Goal: Task Accomplishment & Management: Complete application form

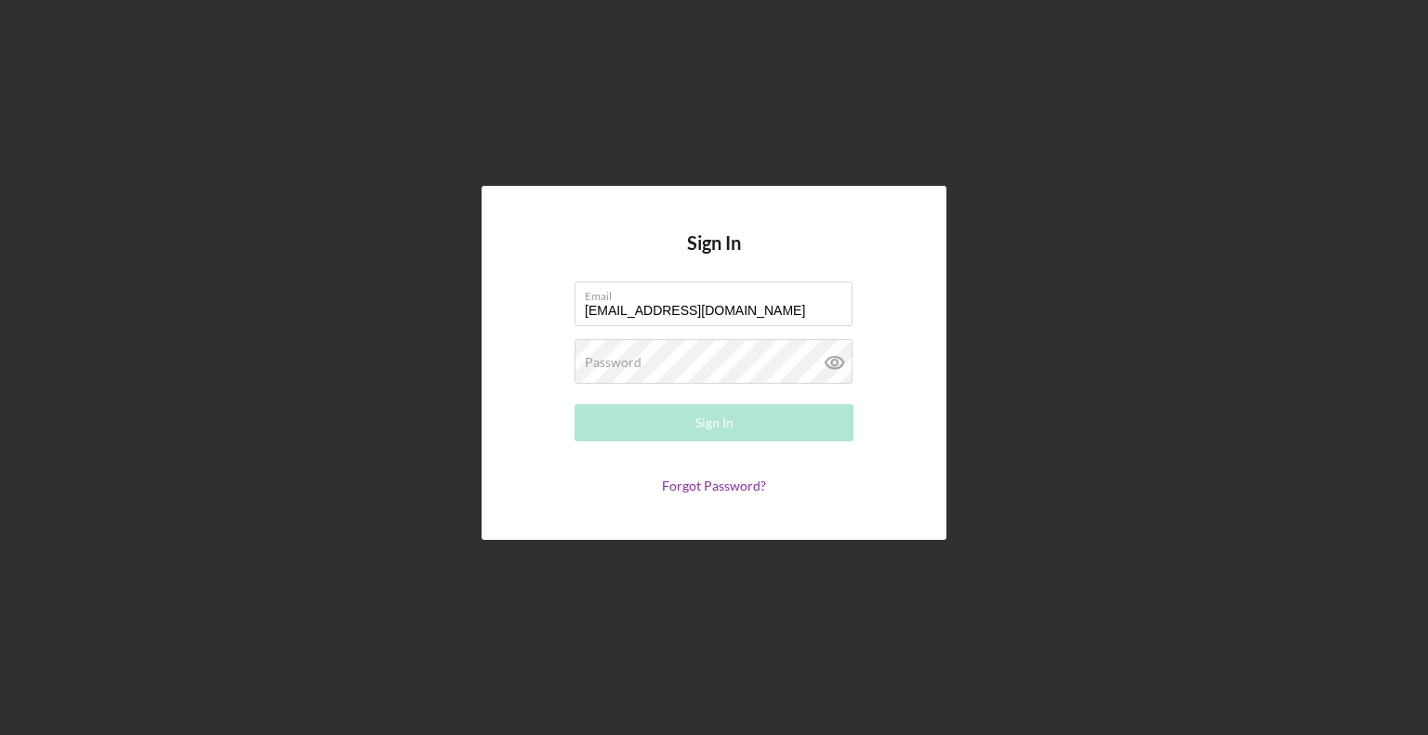
type input "[EMAIL_ADDRESS][DOMAIN_NAME]"
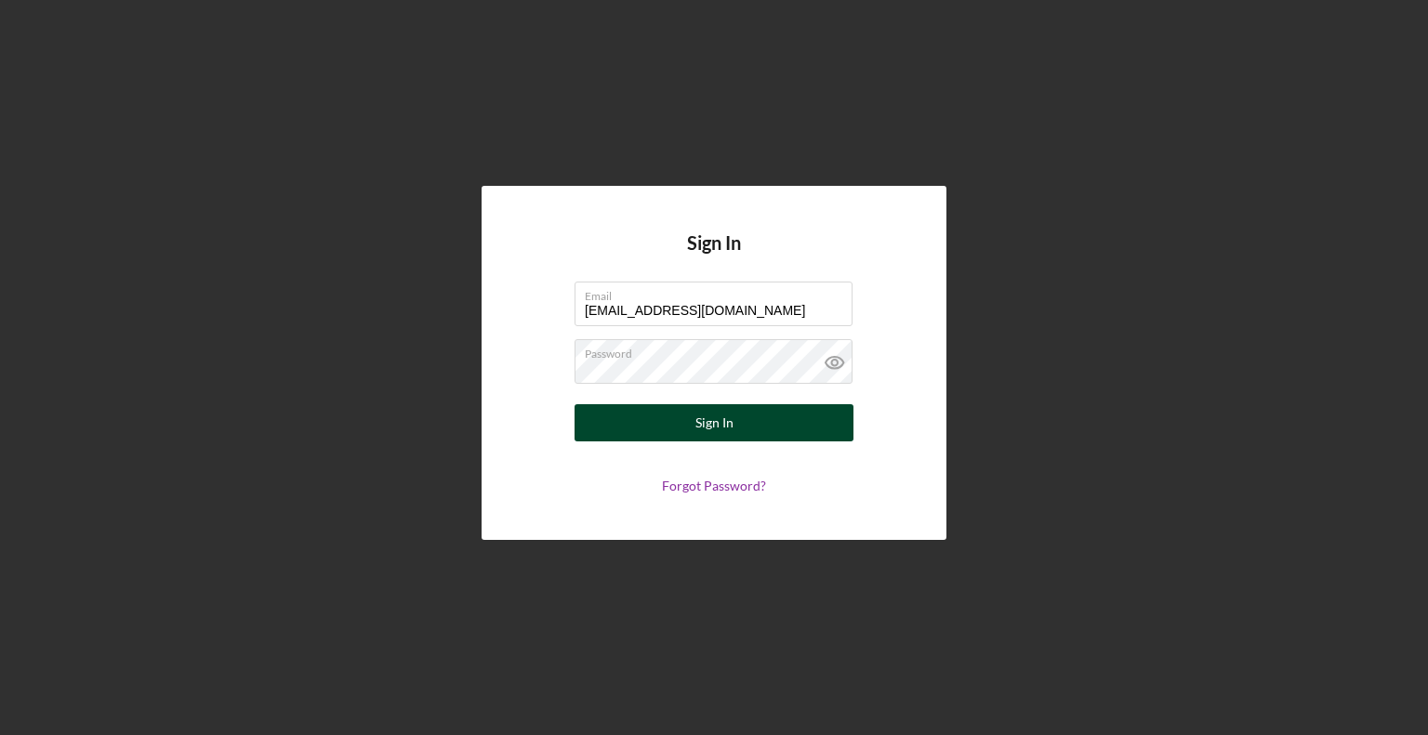
click at [627, 429] on button "Sign In" at bounding box center [713, 422] width 279 height 37
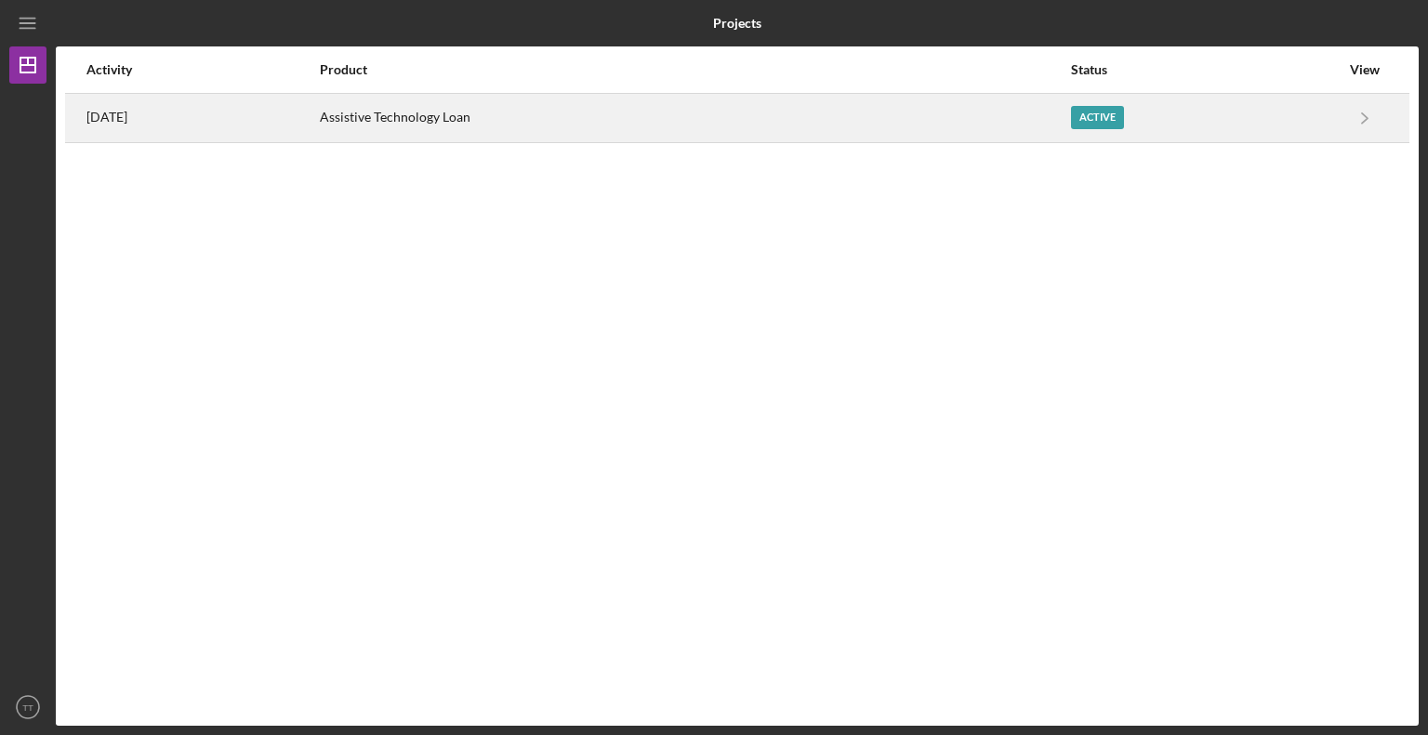
click at [1103, 120] on div "Active" at bounding box center [1097, 117] width 53 height 23
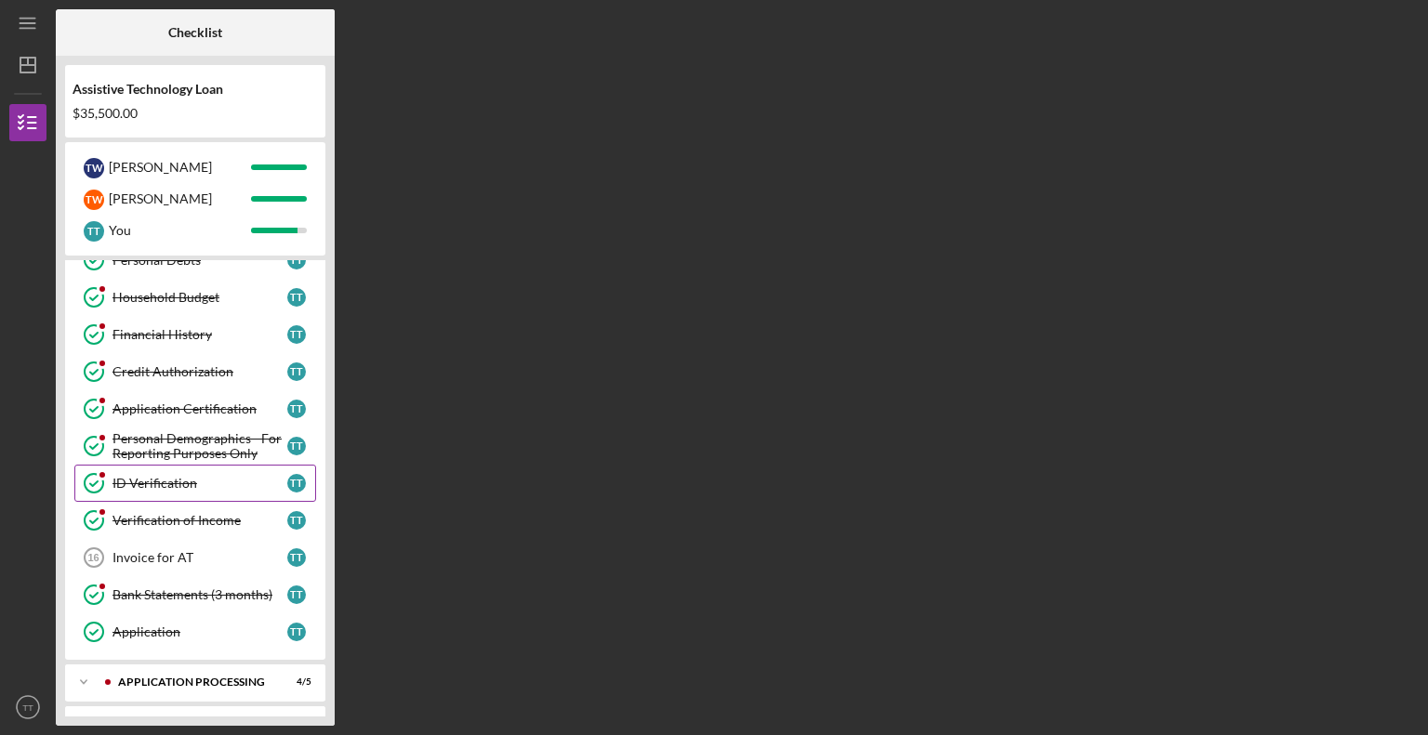
scroll to position [388, 0]
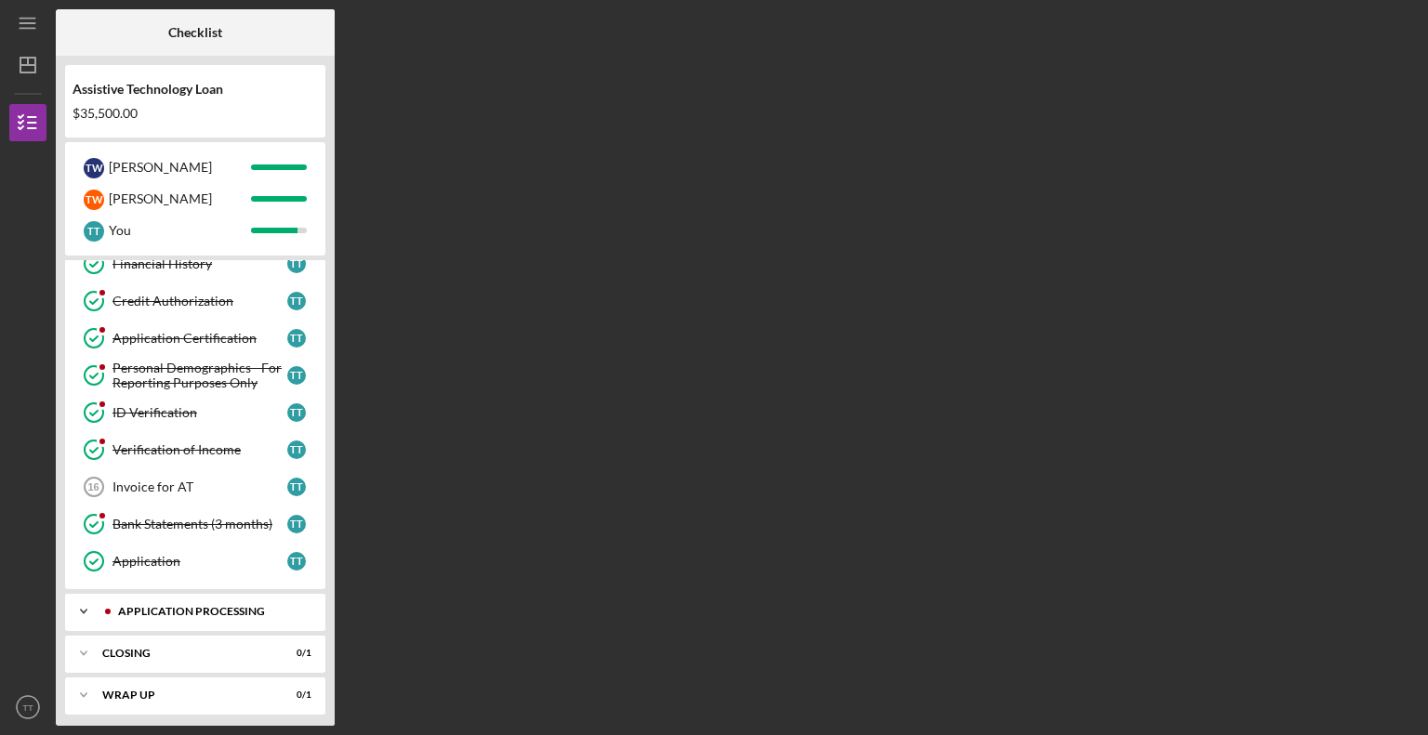
click at [85, 600] on icon "Icon/Expander" at bounding box center [83, 611] width 37 height 37
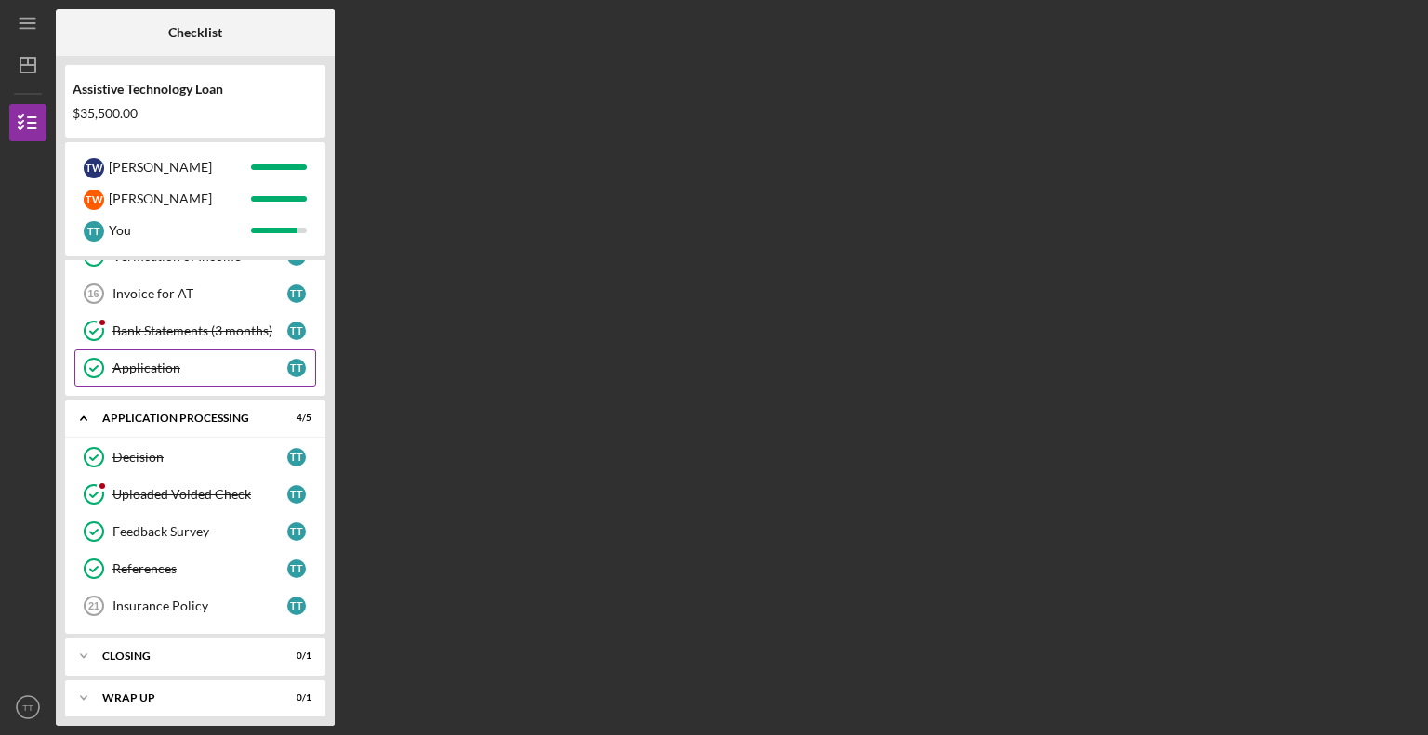
scroll to position [582, 0]
click at [156, 599] on div "Insurance Policy" at bounding box center [199, 605] width 175 height 15
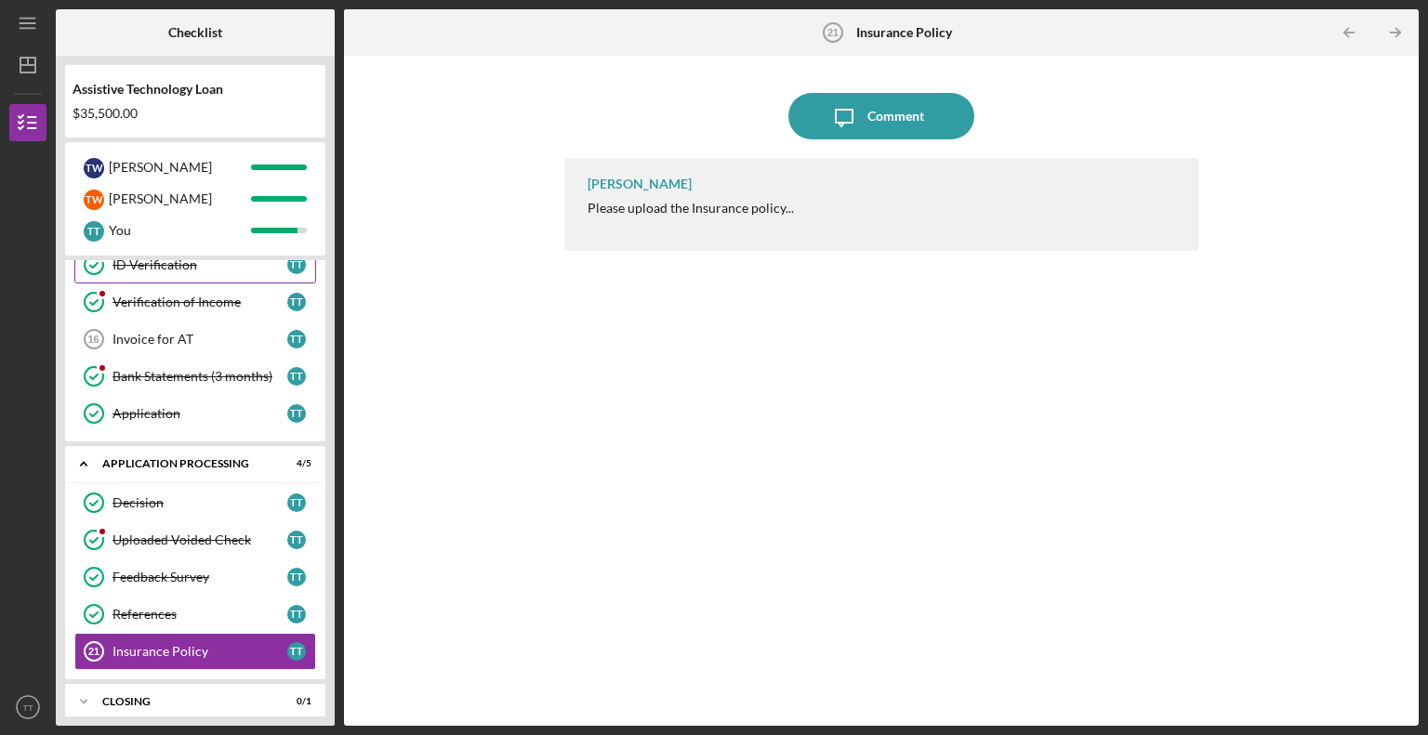
scroll to position [582, 0]
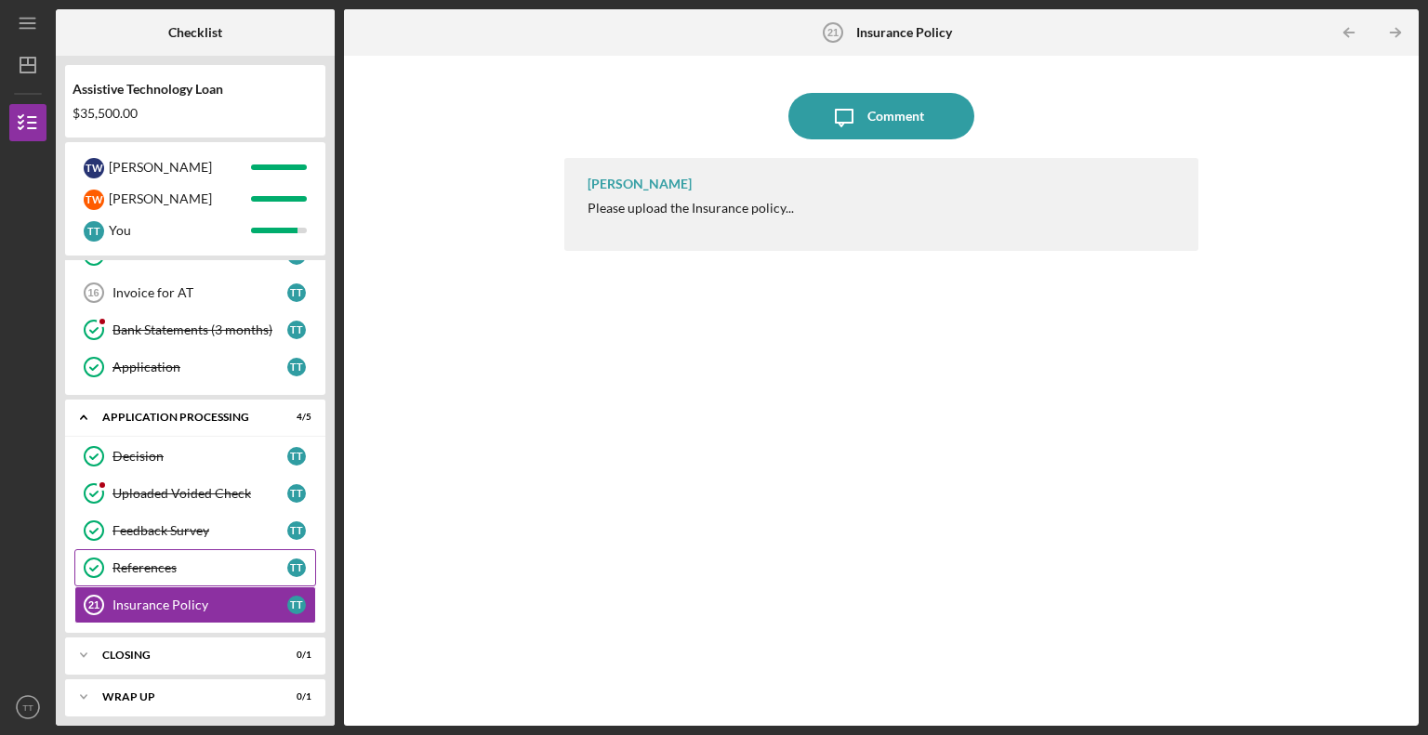
click at [152, 561] on div "References" at bounding box center [199, 567] width 175 height 15
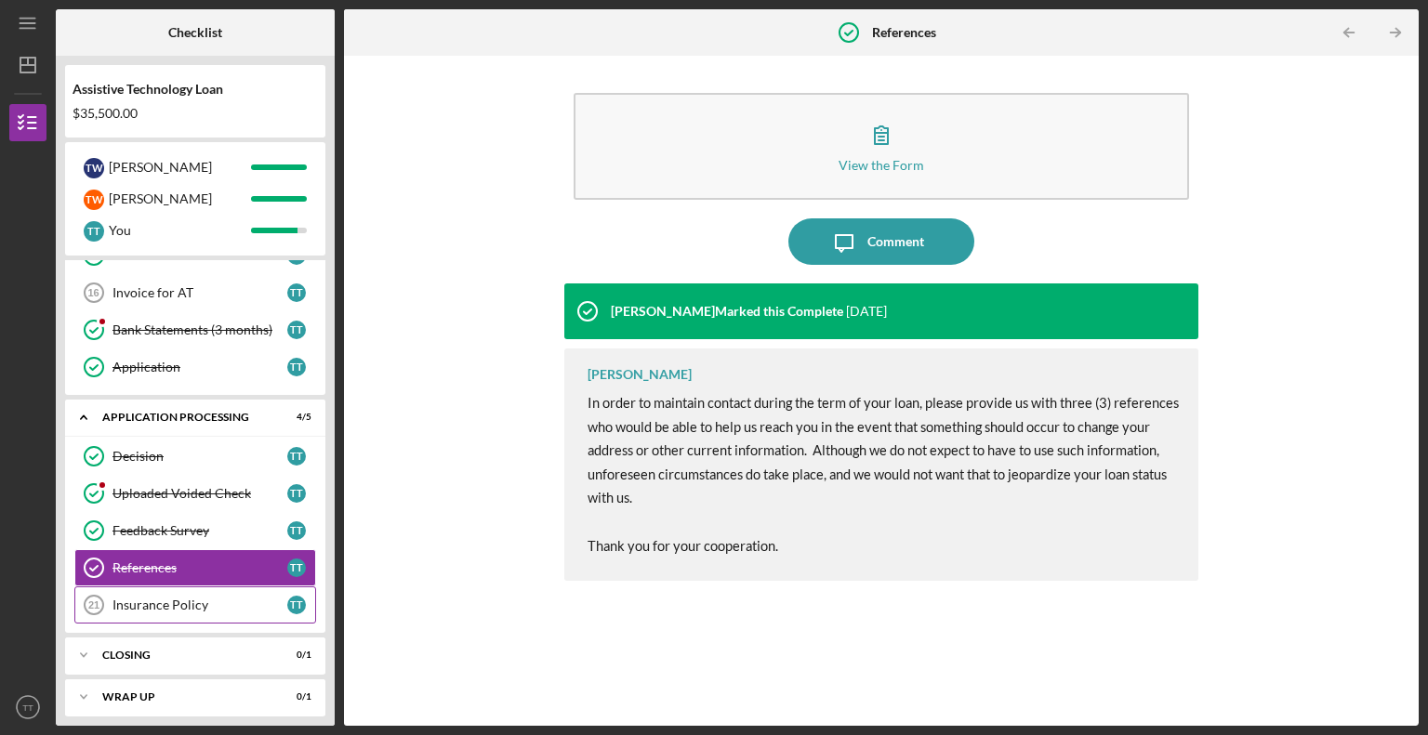
click at [163, 598] on div "Insurance Policy" at bounding box center [199, 605] width 175 height 15
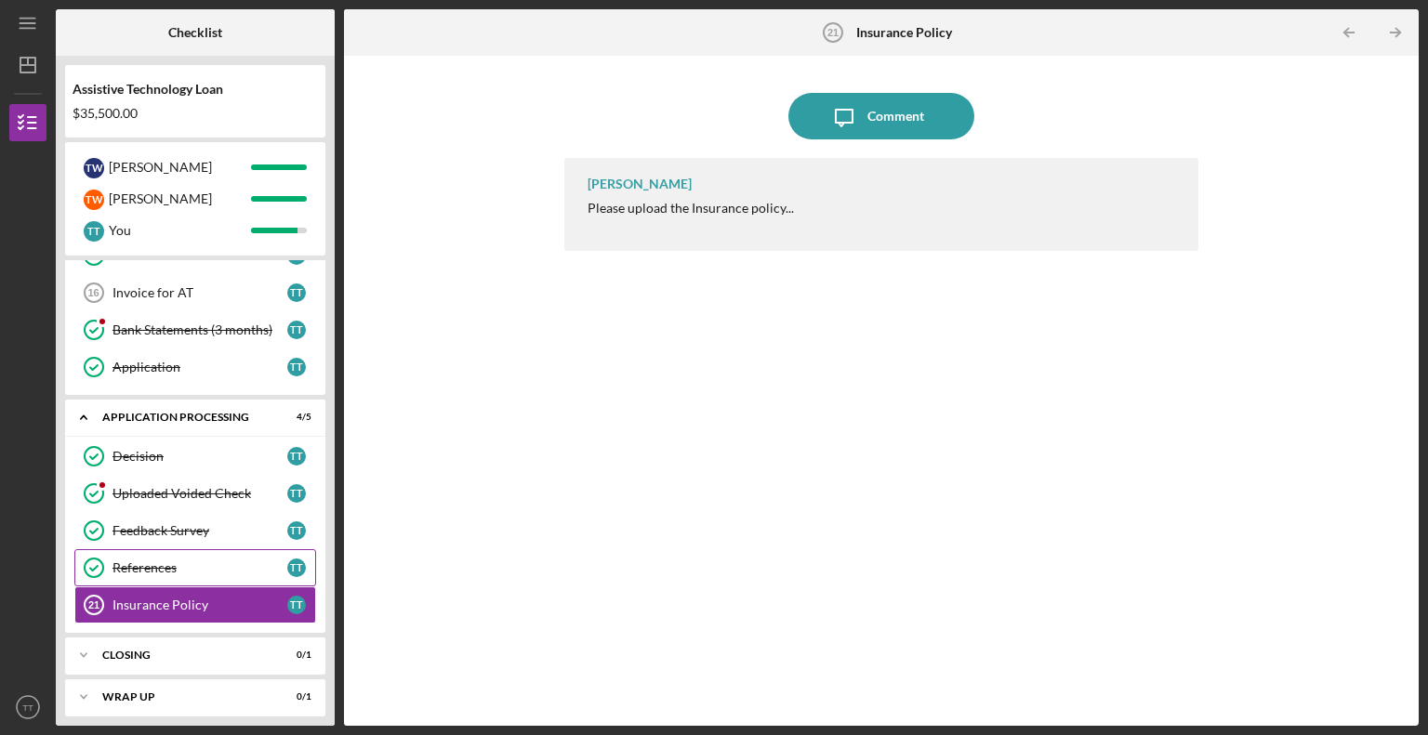
click at [132, 560] on div "References" at bounding box center [199, 567] width 175 height 15
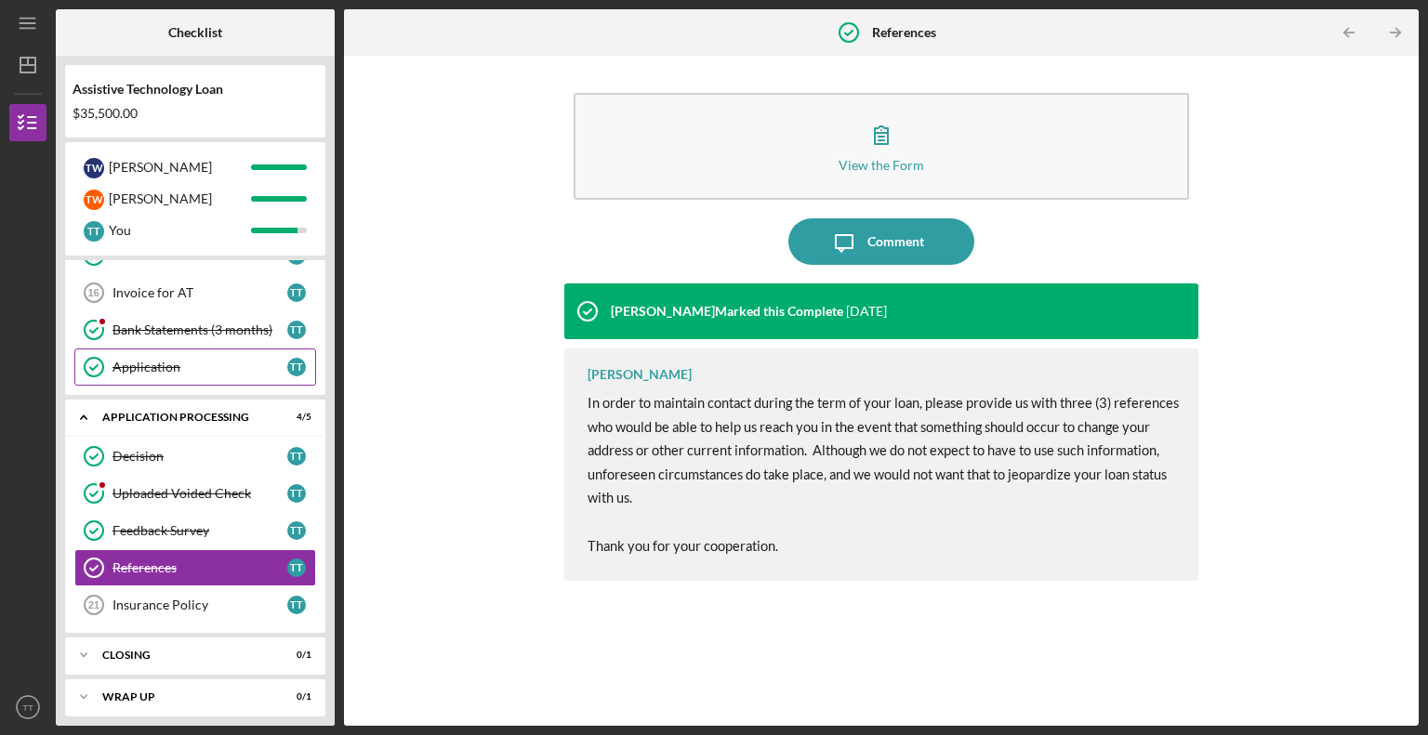
click at [144, 360] on div "Application" at bounding box center [199, 367] width 175 height 15
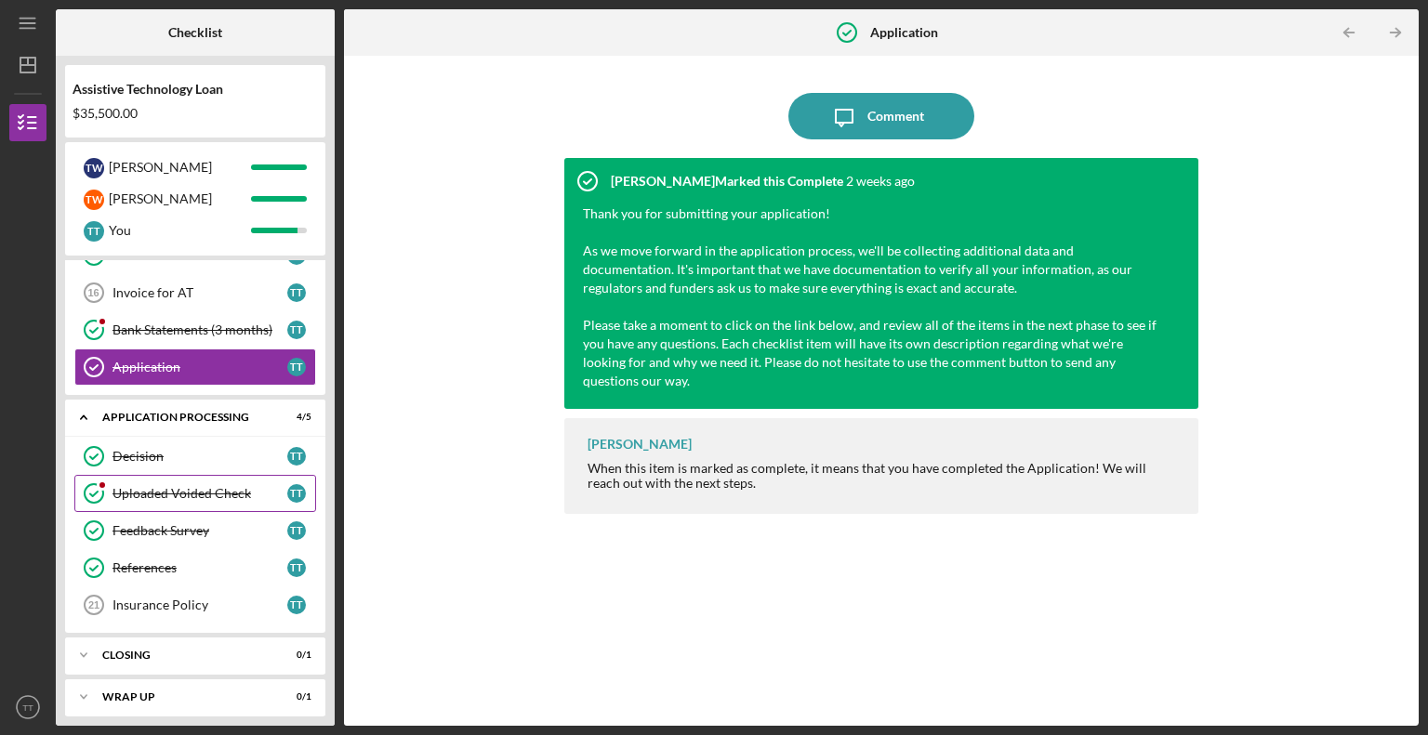
click at [139, 486] on div "Uploaded Voided Check" at bounding box center [199, 493] width 175 height 15
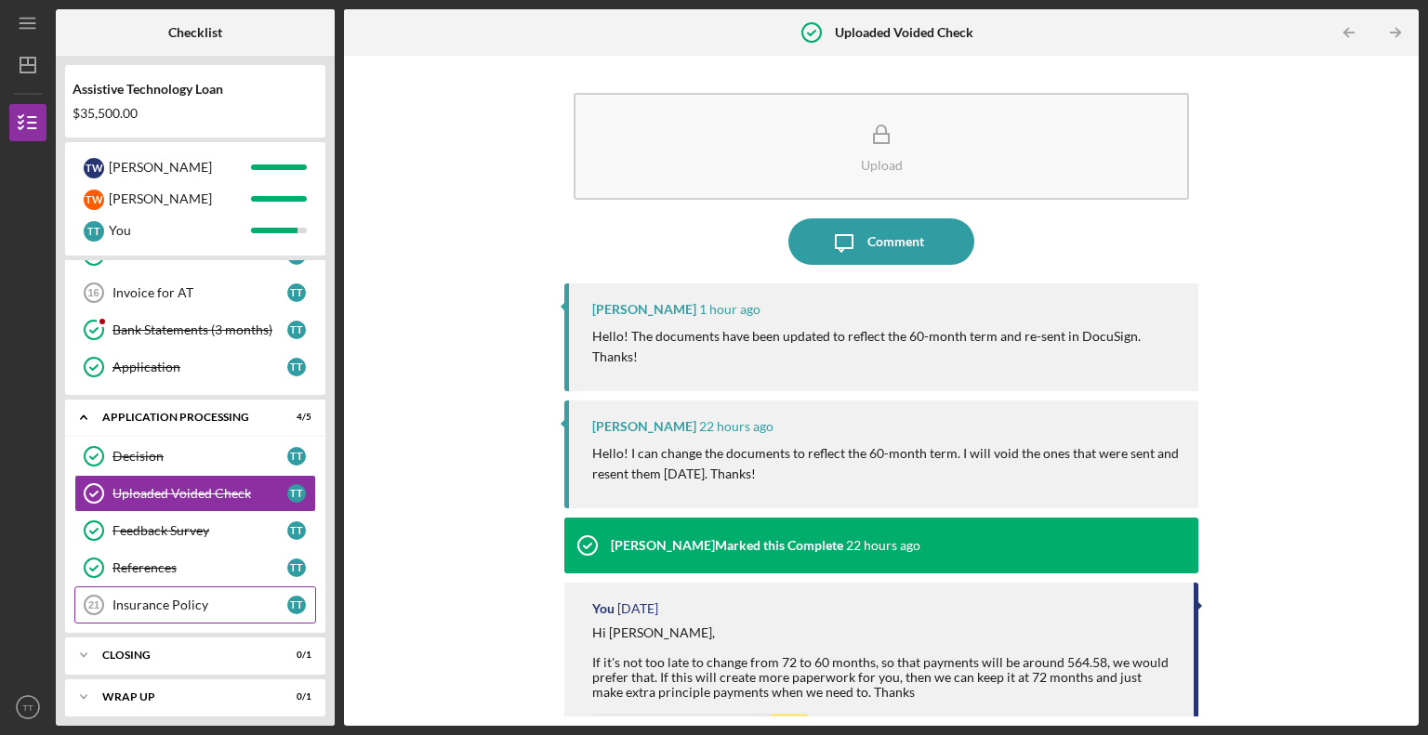
click at [136, 599] on div "Insurance Policy" at bounding box center [199, 605] width 175 height 15
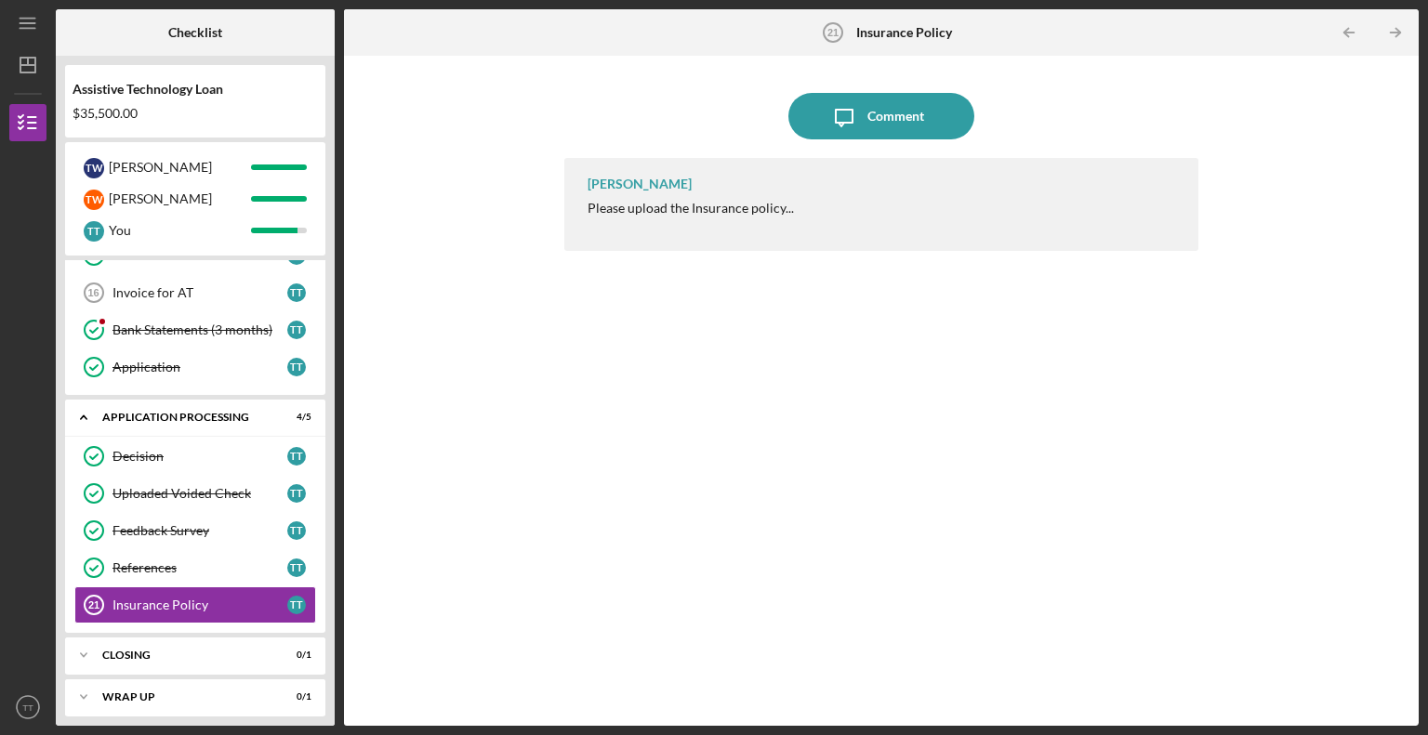
click at [495, 419] on div "Icon/Message Comment [PERSON_NAME] Please upload the Insurance policy..." at bounding box center [881, 391] width 1056 height 652
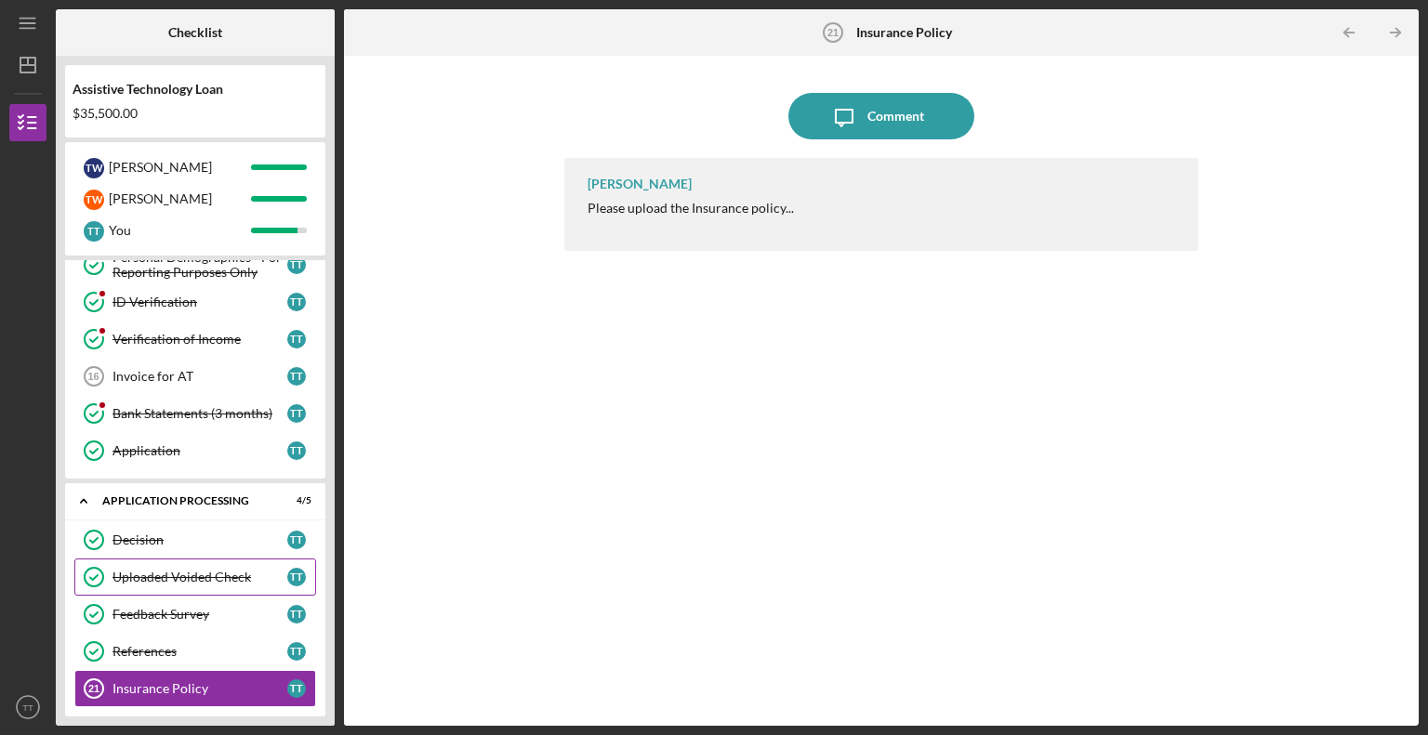
scroll to position [582, 0]
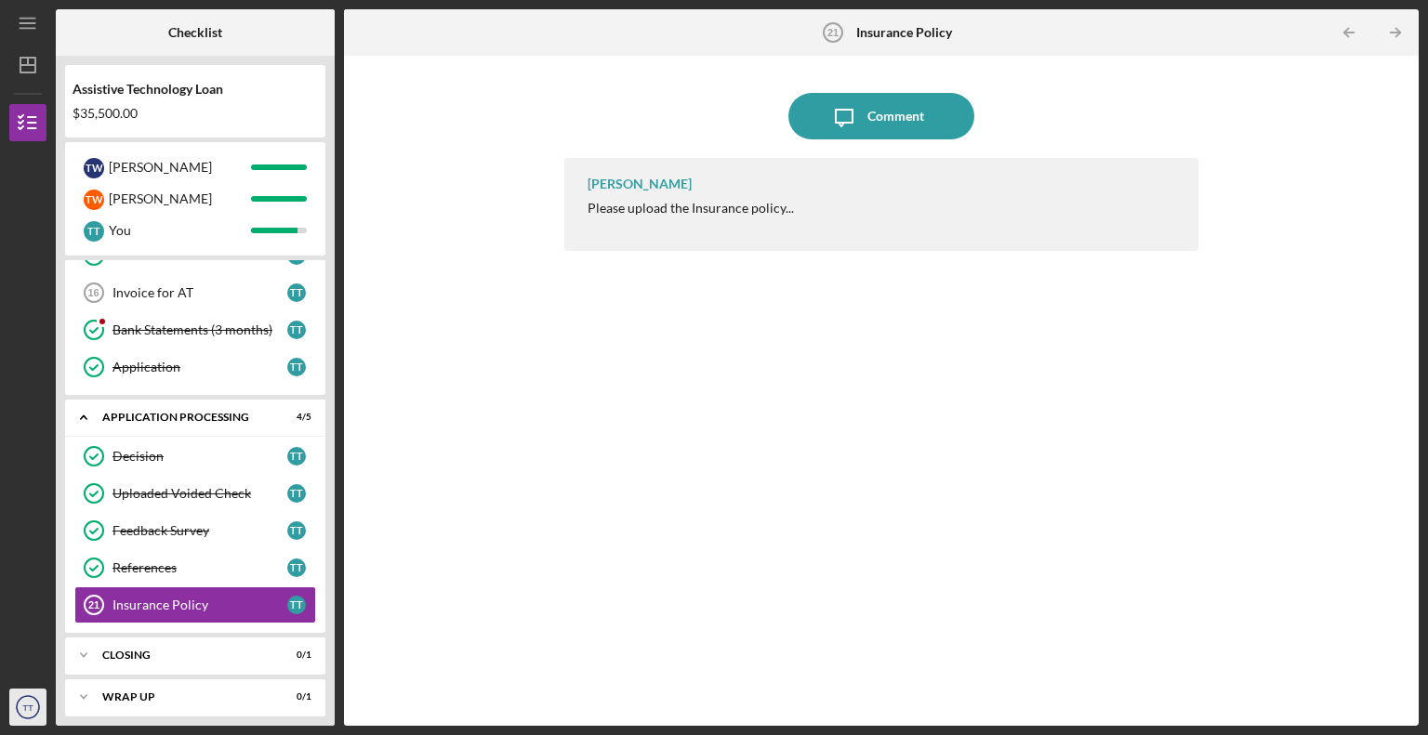
click at [24, 713] on icon "TT" at bounding box center [27, 707] width 37 height 46
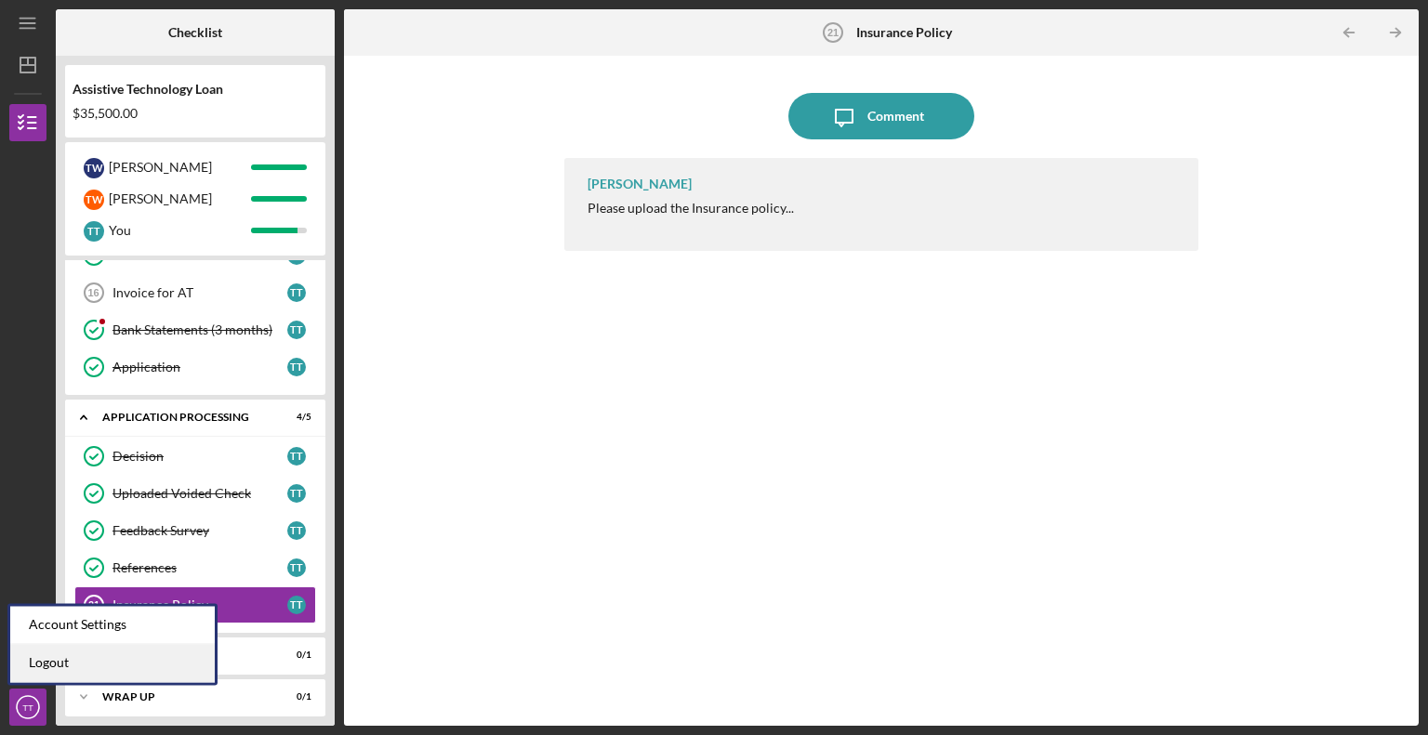
click at [98, 667] on link "Logout" at bounding box center [112, 663] width 204 height 38
